Goal: Task Accomplishment & Management: Manage account settings

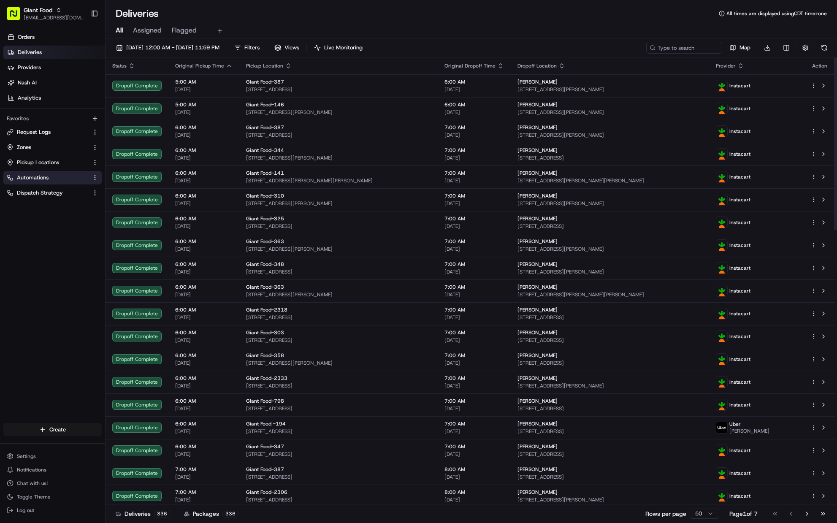
click at [23, 174] on span "Automations" at bounding box center [33, 178] width 32 height 8
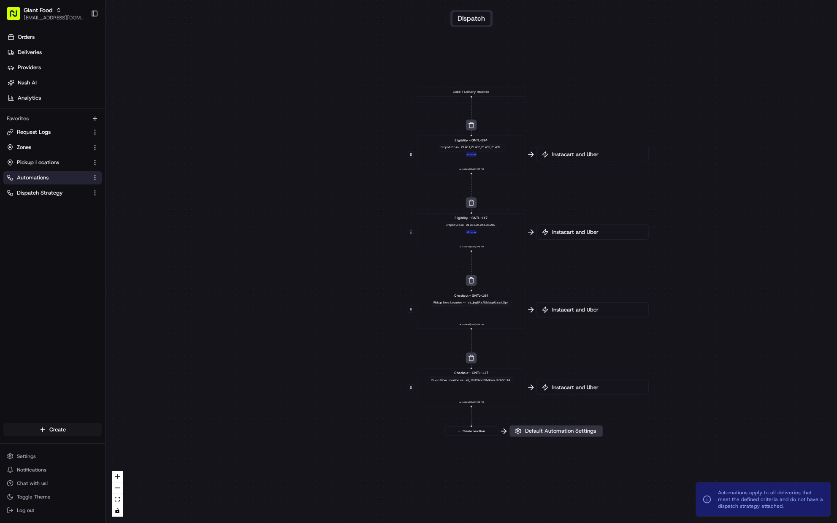
click at [560, 434] on span "Default Automation Settings" at bounding box center [561, 431] width 74 height 8
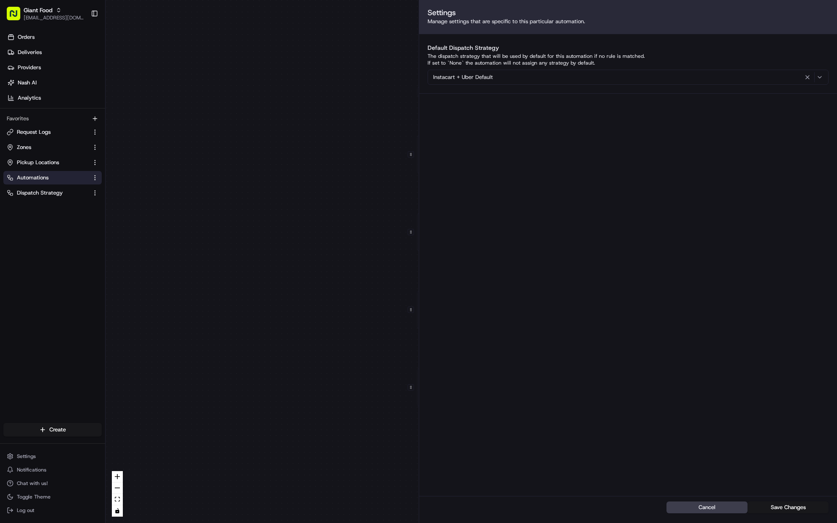
click at [336, 281] on div "0 0 0 0 0 Order / Delivery Received Eligibility - GNTL-194 Dropoff Zip in 21401…" at bounding box center [472, 261] width 732 height 523
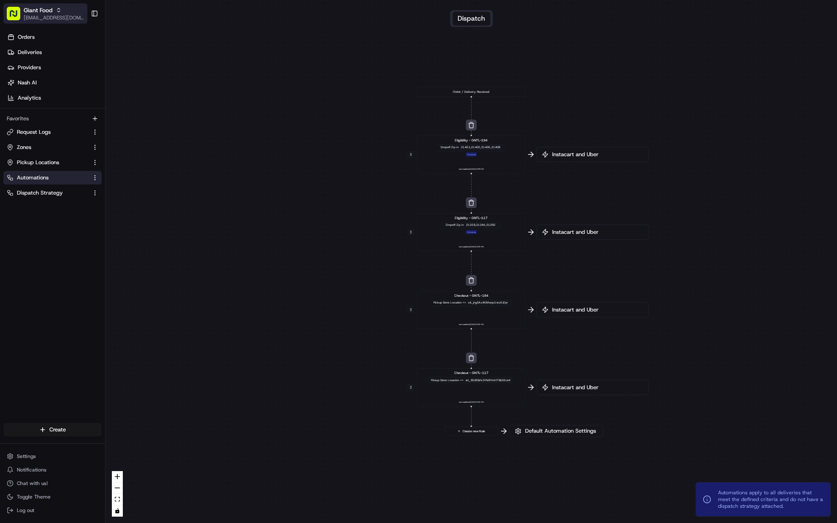
click at [56, 19] on span "[EMAIL_ADDRESS][DOMAIN_NAME]" at bounding box center [54, 17] width 60 height 7
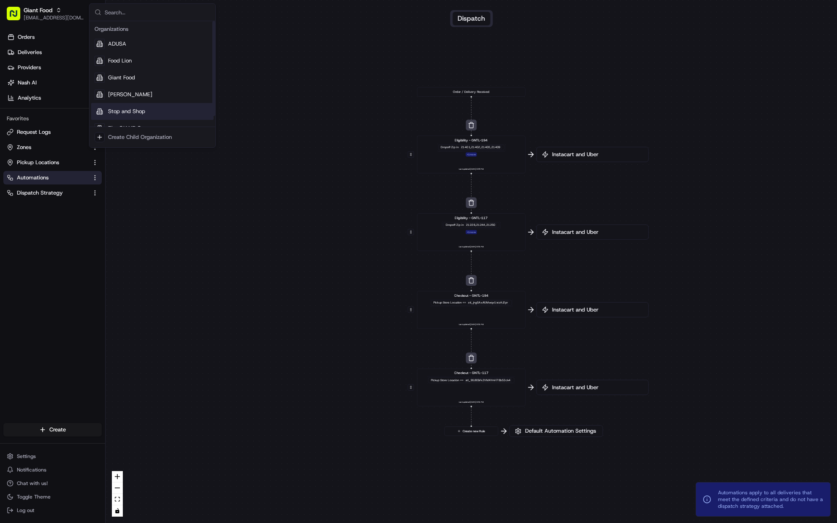
click at [139, 114] on span "Stop and Shop" at bounding box center [126, 112] width 37 height 8
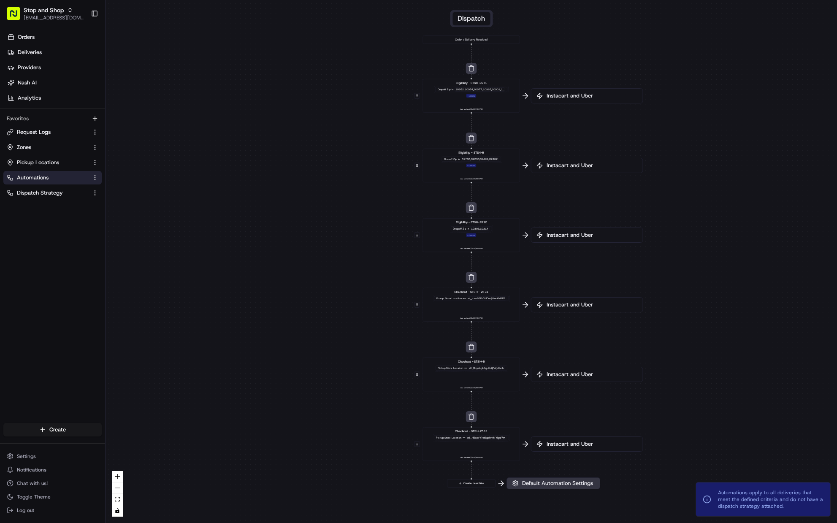
click at [560, 486] on span "Default Automation Settings" at bounding box center [558, 484] width 74 height 8
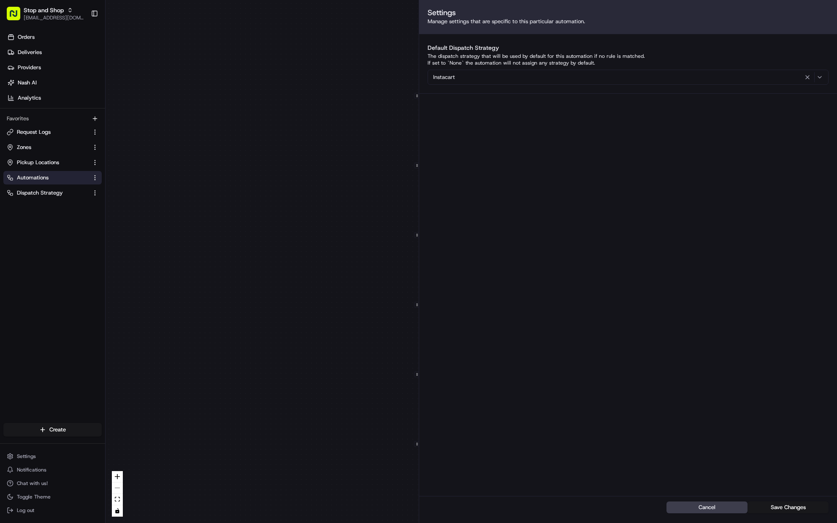
click at [334, 396] on div "0 0 0 0 0 0 0 Order / Delivery Received Eligibility - STSH-2571 Dropoff Zip in …" at bounding box center [472, 261] width 732 height 523
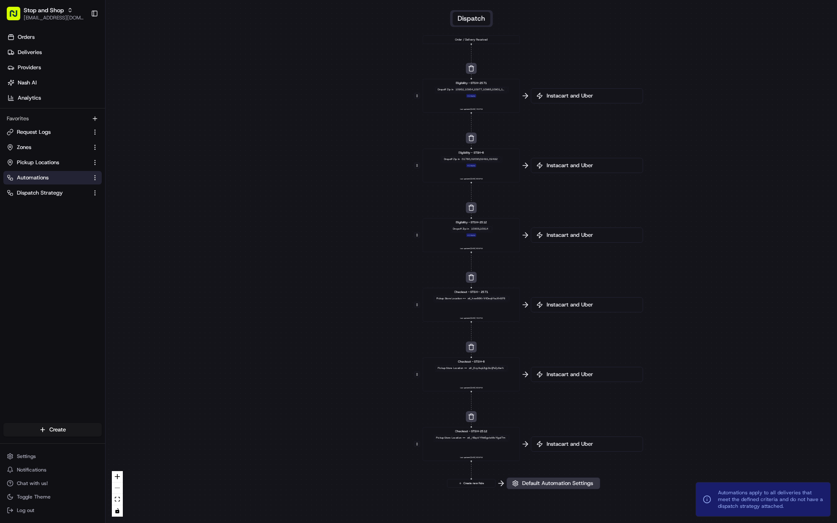
click at [554, 481] on span "Default Automation Settings" at bounding box center [558, 484] width 74 height 8
click at [548, 483] on span "Default Automation Settings" at bounding box center [557, 484] width 74 height 8
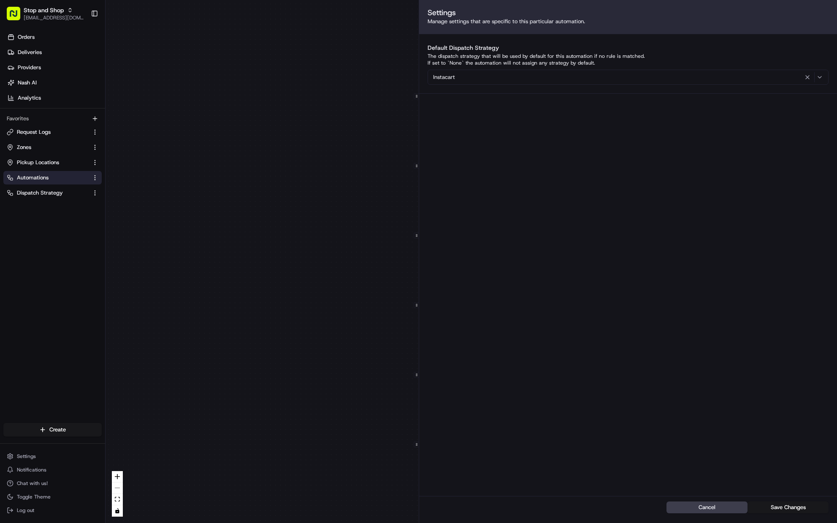
click at [281, 336] on div "0 0 0 0 0 0 0 Order / Delivery Received Eligibility - STSH-2571 Dropoff Zip in …" at bounding box center [472, 261] width 732 height 523
